Goal: Task Accomplishment & Management: Manage account settings

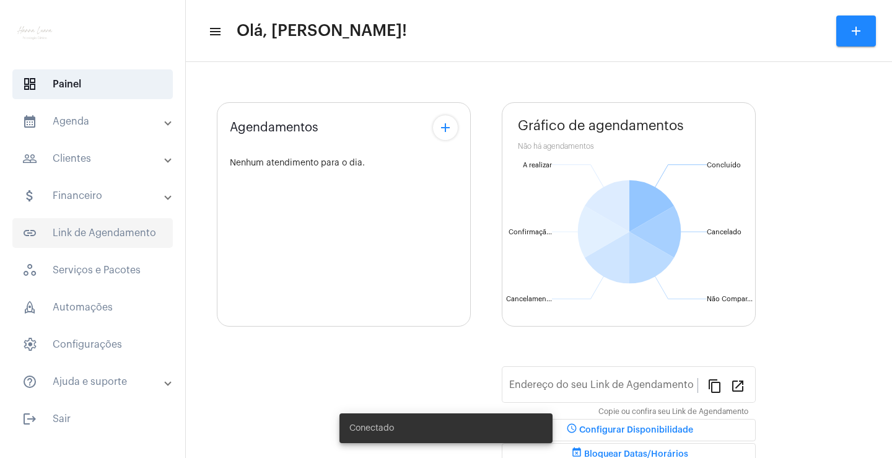
type input "[URL][DOMAIN_NAME]"
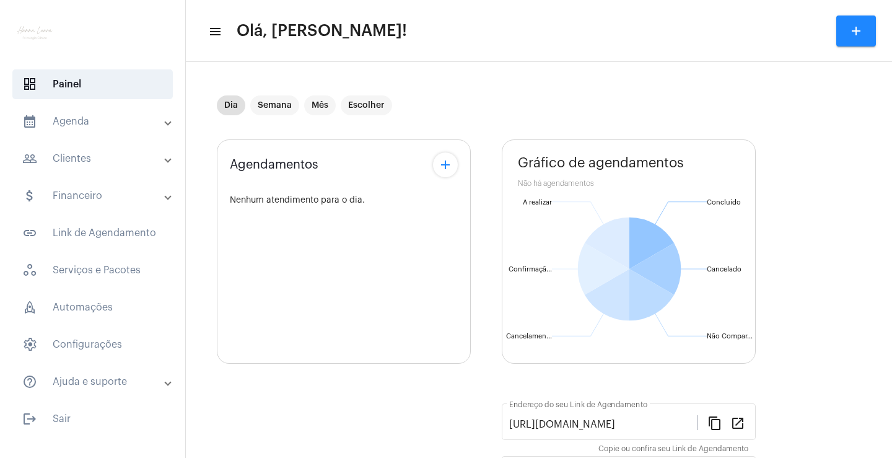
click at [132, 203] on mat-expansion-panel-header "attach_money Financeiro" at bounding box center [96, 196] width 178 height 30
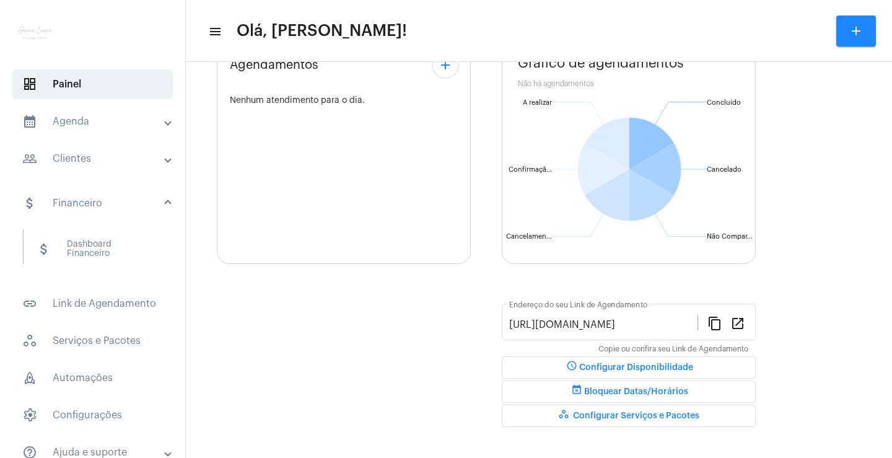
scroll to position [114, 0]
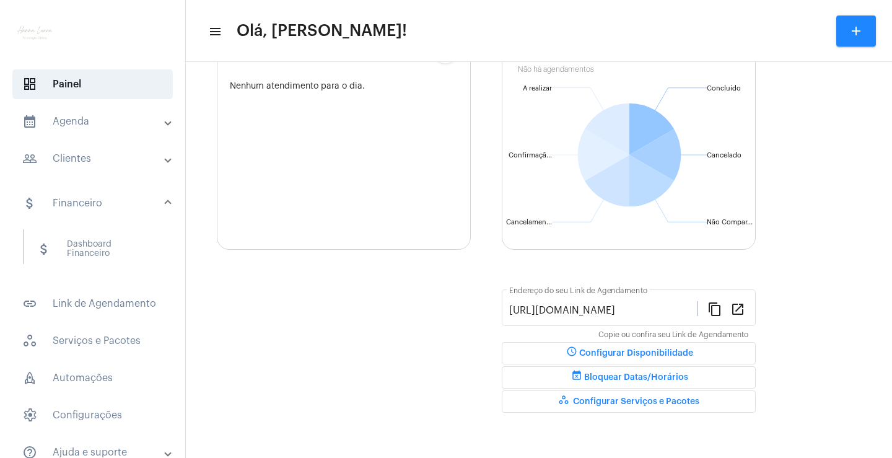
click at [117, 169] on mat-expansion-panel-header "people_outline Clientes" at bounding box center [96, 159] width 178 height 30
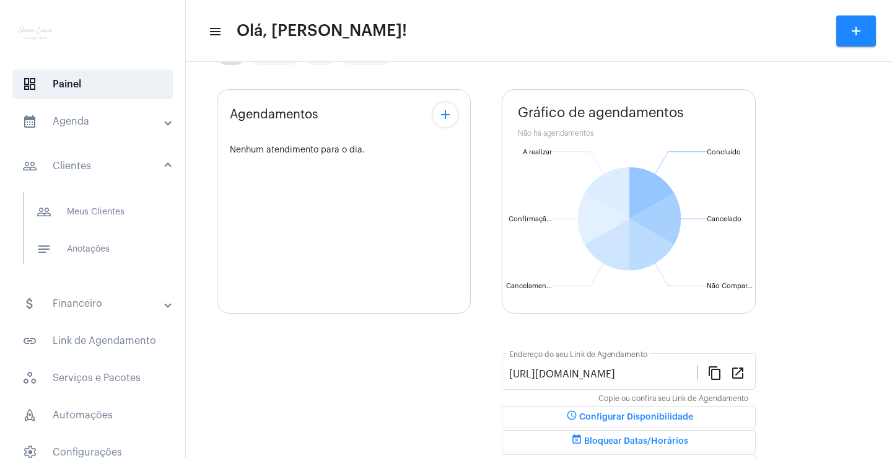
scroll to position [0, 0]
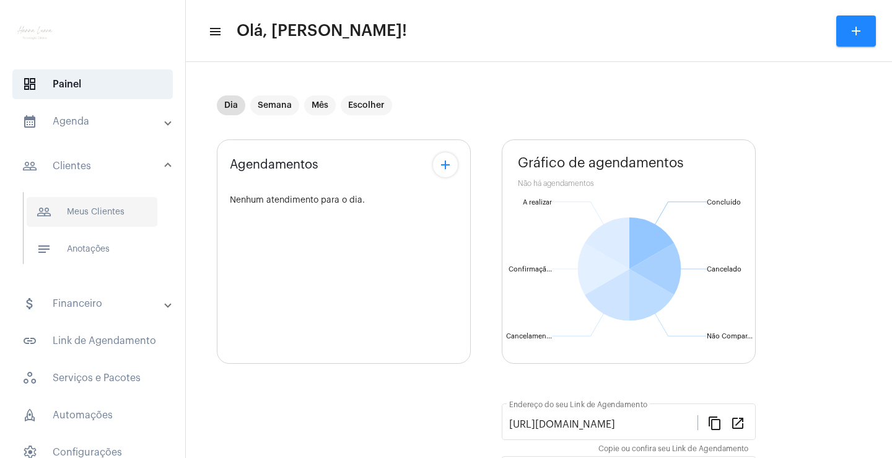
click at [118, 201] on span "people_outline Meus Clientes" at bounding box center [92, 212] width 131 height 30
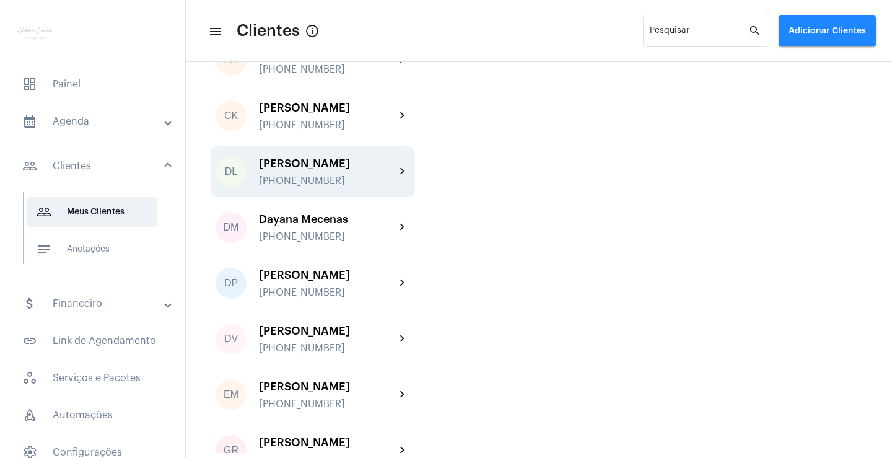
scroll to position [433, 0]
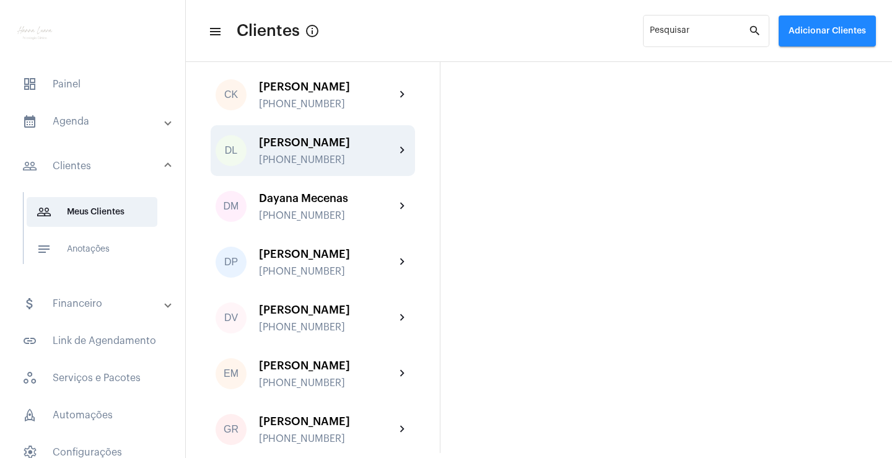
click at [347, 165] on div "[PHONE_NUMBER]" at bounding box center [327, 159] width 136 height 11
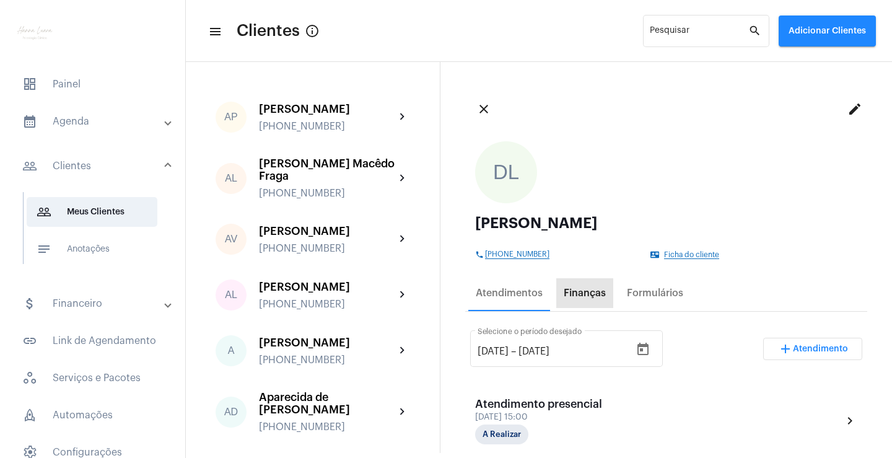
click at [579, 302] on div "Finanças" at bounding box center [584, 293] width 57 height 30
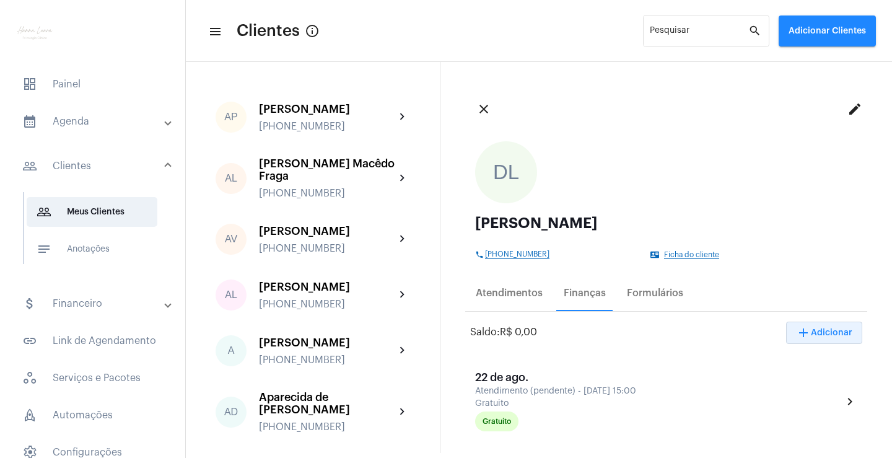
click at [823, 335] on span "add Adicionar" at bounding box center [824, 332] width 56 height 9
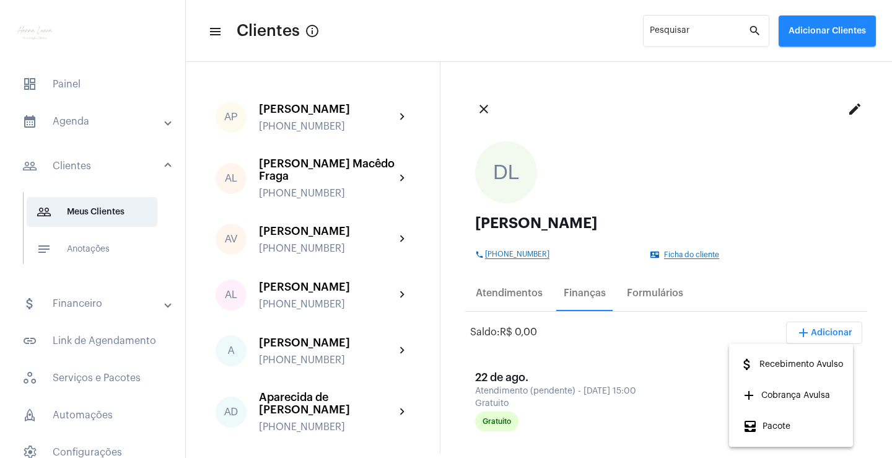
click at [791, 389] on span "add Cobrança Avulsa" at bounding box center [785, 395] width 87 height 22
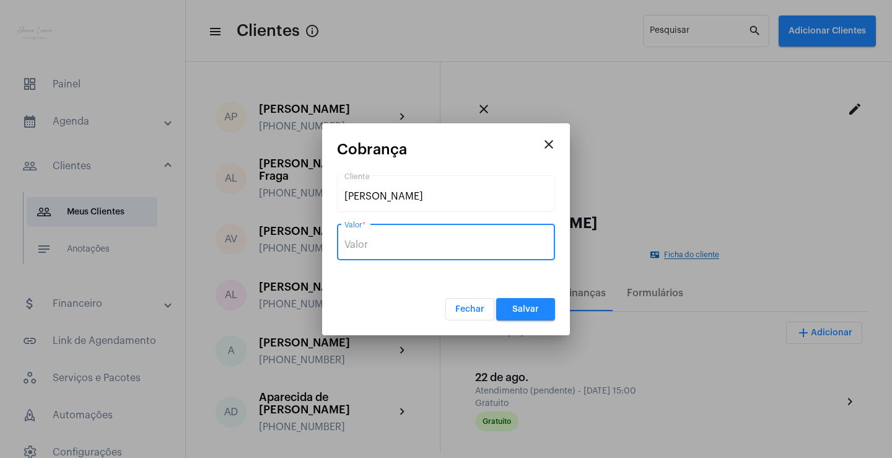
click at [492, 245] on input "Valor *" at bounding box center [445, 244] width 203 height 11
type input "R$ 170"
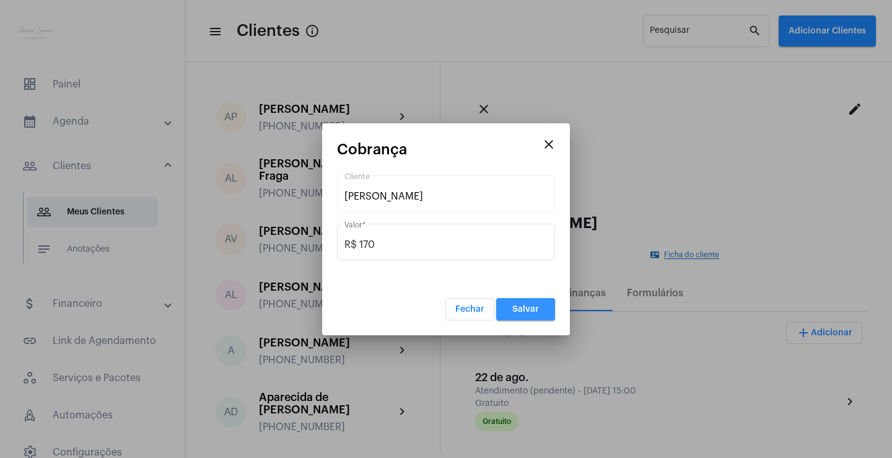
click at [510, 302] on button "Salvar" at bounding box center [525, 309] width 59 height 22
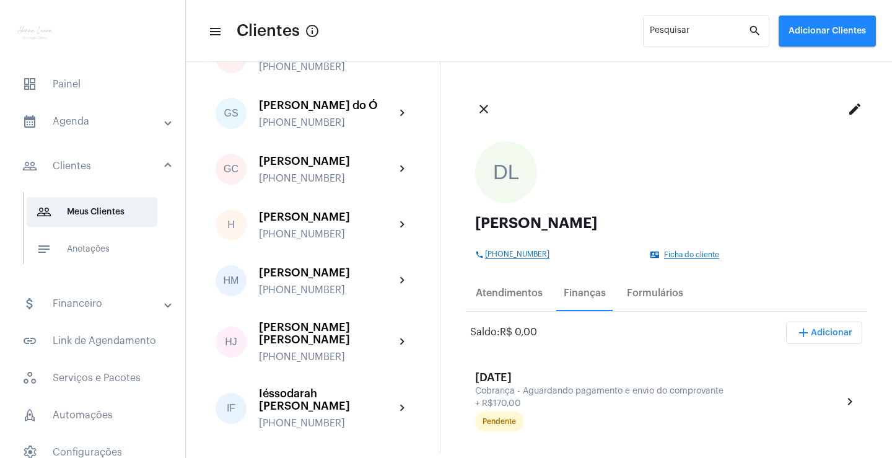
scroll to position [62, 0]
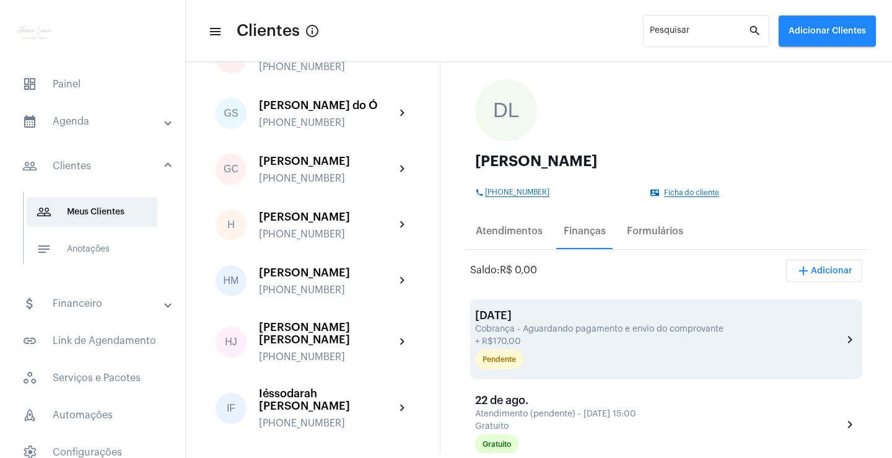
click at [562, 337] on div "+ R$170,00" at bounding box center [657, 341] width 364 height 9
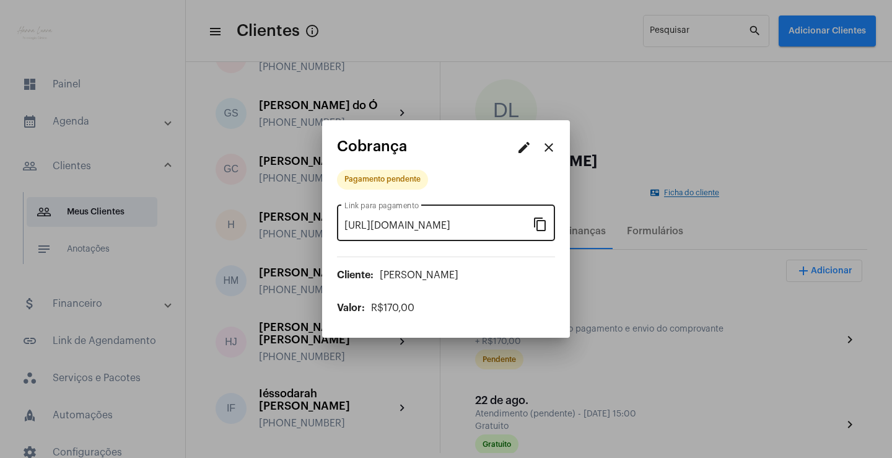
click at [544, 227] on mat-icon "content_copy" at bounding box center [539, 223] width 15 height 15
click at [552, 149] on mat-icon "close" at bounding box center [548, 147] width 15 height 15
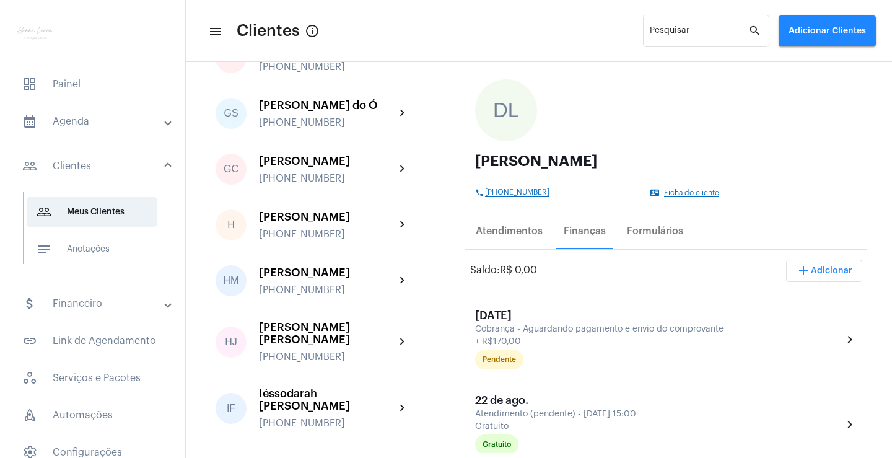
scroll to position [805, 0]
